Goal: Book appointment/travel/reservation

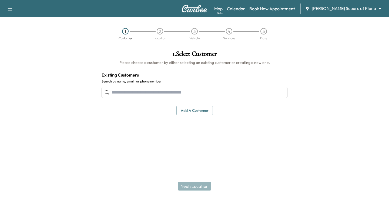
click at [382, 8] on body "Support Log Out Map Beta Calendar Book New Appointment [PERSON_NAME] Subaru of …" at bounding box center [194, 98] width 389 height 197
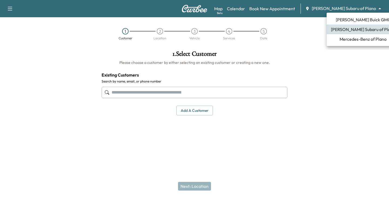
click at [348, 21] on span "[PERSON_NAME] Buick GMC" at bounding box center [363, 19] width 55 height 6
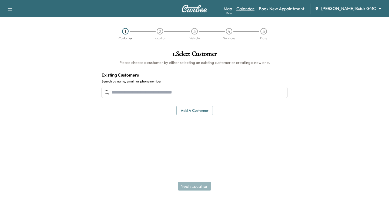
click at [254, 9] on link "Calendar" at bounding box center [245, 8] width 18 height 6
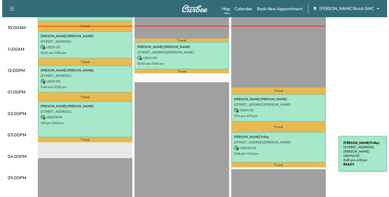
scroll to position [189, 0]
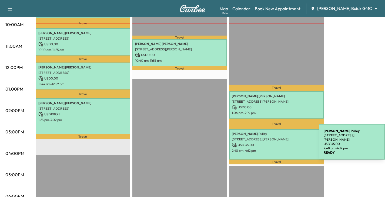
click at [278, 143] on p "USD 145.00" at bounding box center [276, 145] width 89 height 5
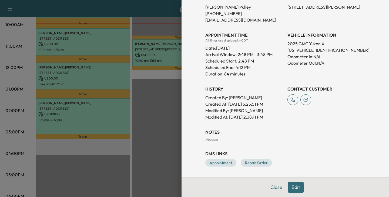
scroll to position [102, 0]
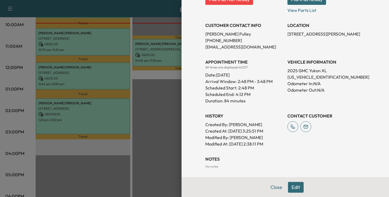
click at [293, 186] on button "Edit" at bounding box center [296, 187] width 16 height 11
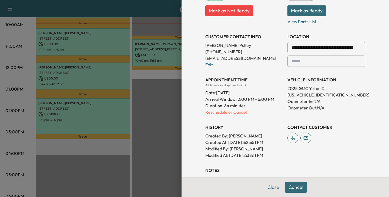
scroll to position [113, 0]
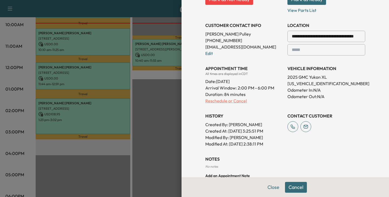
click at [210, 102] on p "Reschedule or Cancel" at bounding box center [244, 101] width 78 height 6
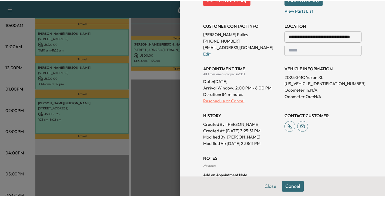
scroll to position [0, 0]
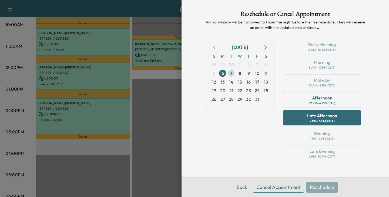
click at [231, 73] on span "7" at bounding box center [231, 73] width 2 height 6
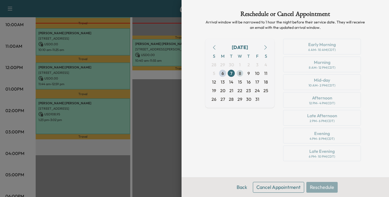
click at [240, 73] on span "8" at bounding box center [240, 73] width 2 height 6
click at [249, 73] on span "9" at bounding box center [248, 73] width 2 height 6
click at [256, 73] on span "10" at bounding box center [257, 73] width 4 height 6
click at [224, 81] on span "13" at bounding box center [223, 82] width 4 height 6
click at [231, 81] on span "14" at bounding box center [231, 82] width 4 height 6
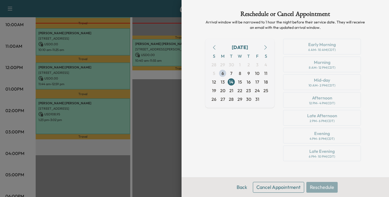
click at [154, 113] on div at bounding box center [194, 98] width 389 height 197
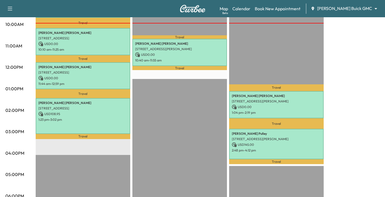
scroll to position [189, 0]
click at [371, 13] on div "Map Beta Calendar Book New Appointment [PERSON_NAME] Buick GMC ******** ​" at bounding box center [300, 9] width 161 height 10
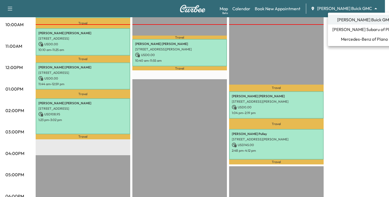
click at [11, 7] on div at bounding box center [194, 98] width 389 height 197
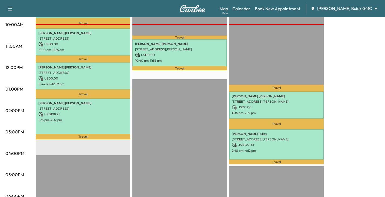
click at [11, 7] on icon "button" at bounding box center [10, 9] width 5 height 4
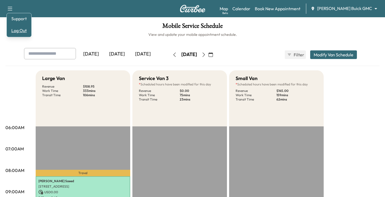
click at [20, 30] on button "Log Out" at bounding box center [19, 30] width 20 height 9
